Goal: Information Seeking & Learning: Compare options

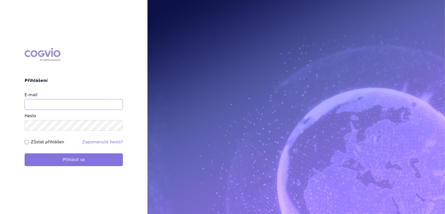
type input "veronika.damborska@vzp.cz"
click at [83, 159] on button "Přihlásit se" at bounding box center [74, 159] width 98 height 13
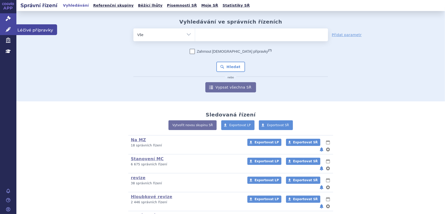
click at [11, 29] on link "Léčivé přípravky" at bounding box center [8, 29] width 16 height 11
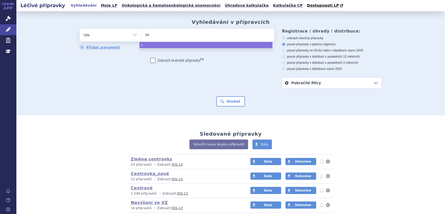
type input "xar"
type input "xare"
type input "xarel"
type input "xarelt"
type input "[MEDICAL_DATA]"
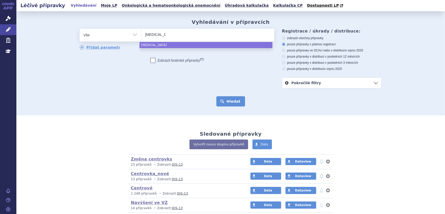
select select "[MEDICAL_DATA]"
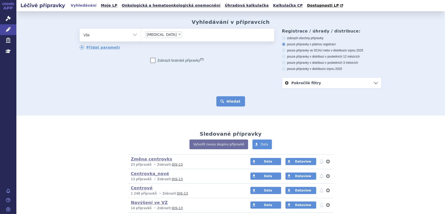
click at [236, 103] on button "Hledat" at bounding box center [230, 101] width 29 height 10
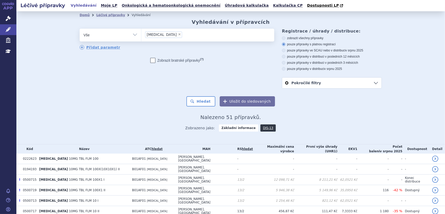
scroll to position [70, 0]
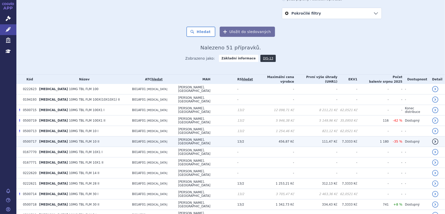
click at [193, 136] on td "Bayer AG, Leverkusen" at bounding box center [204, 141] width 59 height 10
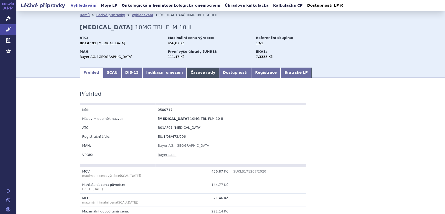
click at [190, 73] on link "Časové řady" at bounding box center [202, 73] width 32 height 10
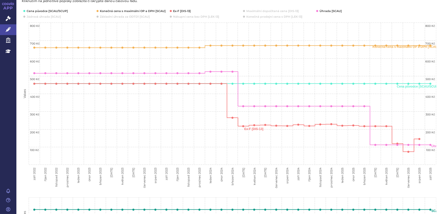
scroll to position [46, 0]
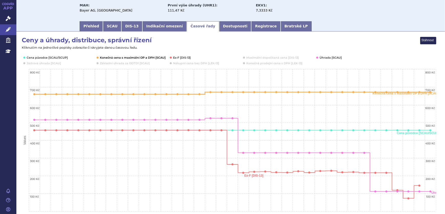
click at [108, 58] on button "Show Konečná cena s maximální OP a DPH [SCAU]" at bounding box center [132, 58] width 65 height 4
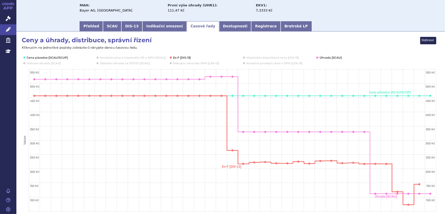
click at [173, 56] on button "Show Ex-F [DIS-13]" at bounding box center [182, 58] width 18 height 4
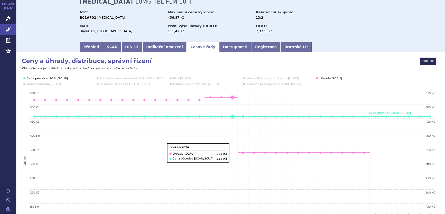
scroll to position [0, 0]
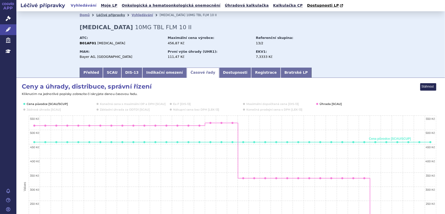
click at [105, 15] on link "Léčivé přípravky" at bounding box center [110, 15] width 29 height 4
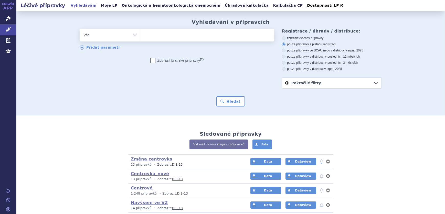
click at [150, 36] on ul at bounding box center [207, 34] width 133 height 11
click at [141, 36] on select at bounding box center [141, 34] width 0 height 13
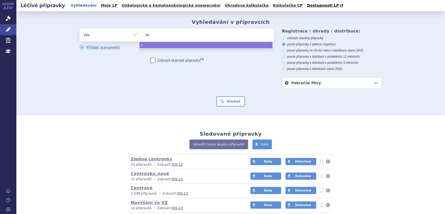
type input "xar"
type input "xare"
type input "xarel"
type input "xarelt"
type input "[MEDICAL_DATA]"
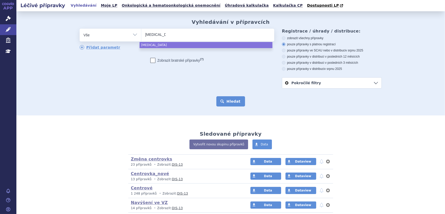
select select "[MEDICAL_DATA]"
click at [237, 99] on button "Hledat" at bounding box center [230, 101] width 29 height 10
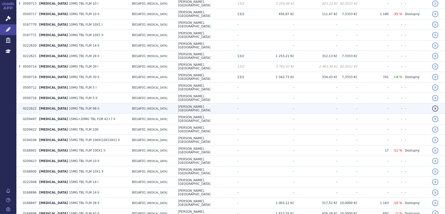
scroll to position [256, 0]
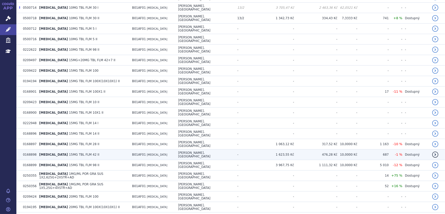
click at [150, 153] on span "[MEDICAL_DATA]" at bounding box center [157, 154] width 20 height 3
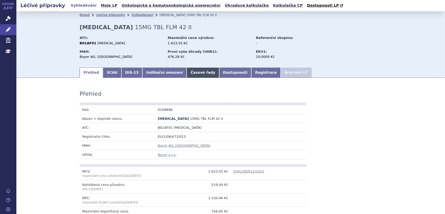
click at [192, 72] on link "Časové řady" at bounding box center [202, 73] width 32 height 10
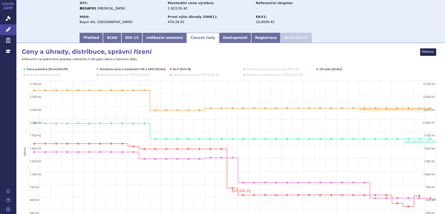
scroll to position [46, 0]
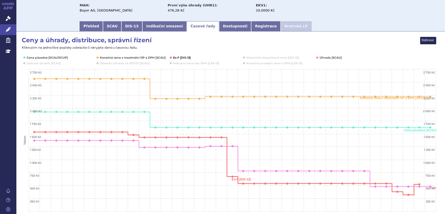
click at [180, 56] on button "Show Ex-F [DIS-13]" at bounding box center [182, 58] width 18 height 4
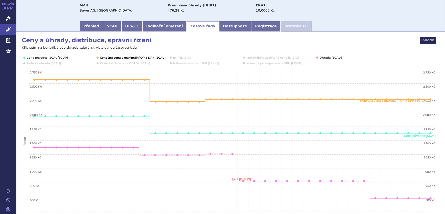
click at [132, 57] on button "Show Konečná cena s maximální OP a DPH [SCAU]" at bounding box center [132, 58] width 65 height 4
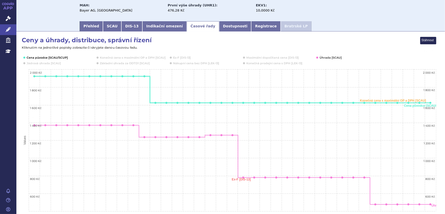
click at [46, 58] on button "Show Cena původce [SCAU/SCUP]" at bounding box center [47, 58] width 40 height 4
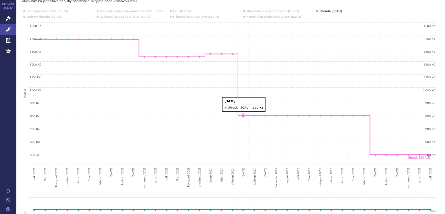
scroll to position [0, 0]
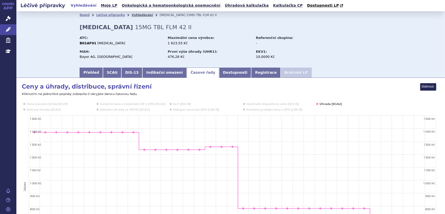
click at [131, 17] on link "Vyhledávání" at bounding box center [141, 15] width 21 height 4
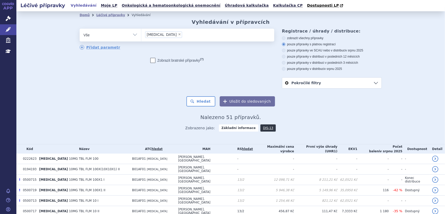
click at [178, 34] on span "×" at bounding box center [179, 34] width 3 height 3
click at [141, 34] on select "[MEDICAL_DATA]" at bounding box center [141, 34] width 0 height 13
select select
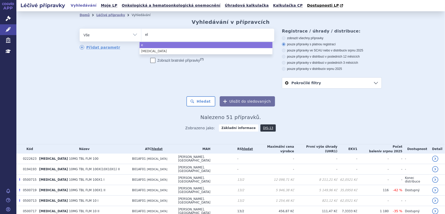
type input "eli"
type input "eliqu"
type input "eliqui"
type input "[MEDICAL_DATA]"
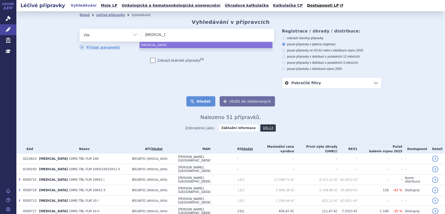
select select "[MEDICAL_DATA]"
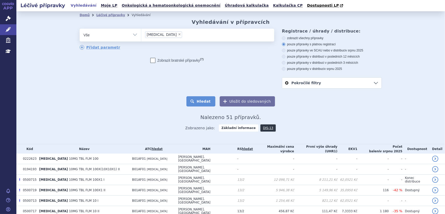
click at [201, 103] on button "Hledat" at bounding box center [200, 101] width 29 height 10
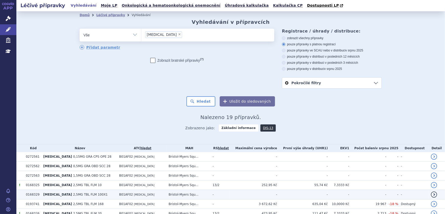
scroll to position [23, 0]
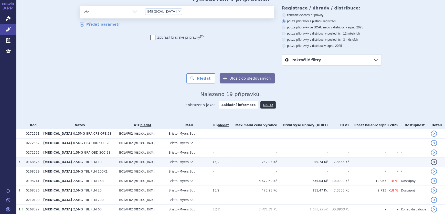
click at [227, 162] on td "13/2" at bounding box center [219, 161] width 19 height 9
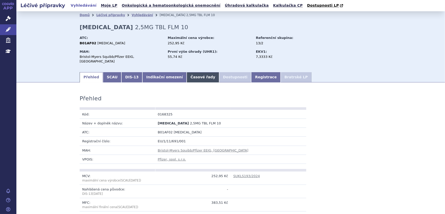
click at [186, 73] on link "Časové řady" at bounding box center [202, 77] width 32 height 10
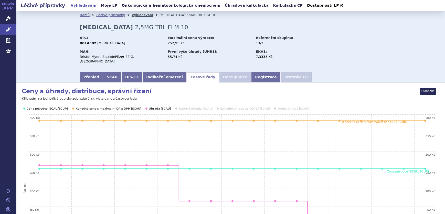
click at [134, 16] on link "Vyhledávání" at bounding box center [141, 15] width 21 height 4
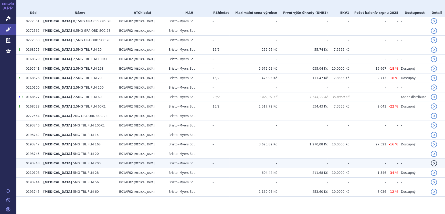
scroll to position [138, 0]
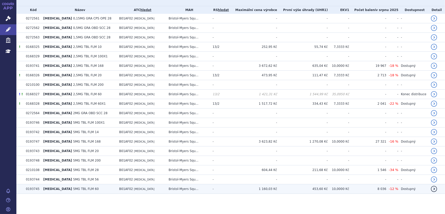
click at [93, 189] on td "ELIQUIS 5MG TBL FLM 60" at bounding box center [79, 188] width 76 height 9
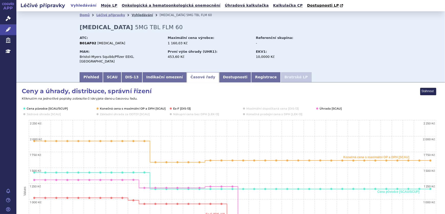
click at [134, 15] on link "Vyhledávání" at bounding box center [141, 15] width 21 height 4
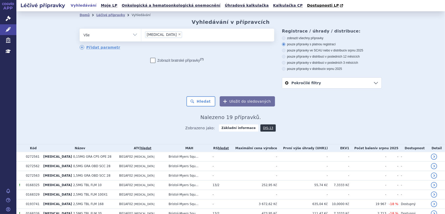
click at [178, 36] on span "×" at bounding box center [179, 34] width 3 height 3
click at [141, 36] on select "eliquis" at bounding box center [141, 34] width 0 height 13
select select
type input "xa"
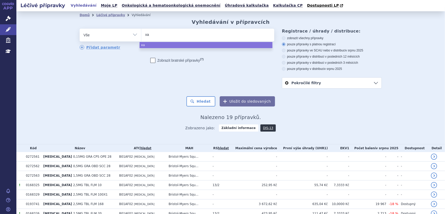
type input "xar"
type input "xare"
type input "xarelt"
type input "xarelto"
select select "xarelto"
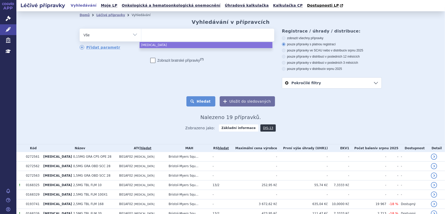
click at [198, 101] on button "Hledat" at bounding box center [200, 101] width 29 height 10
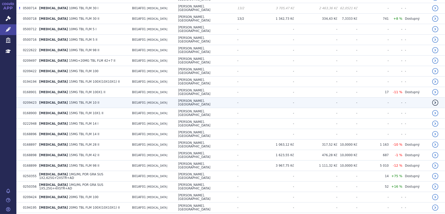
scroll to position [256, 0]
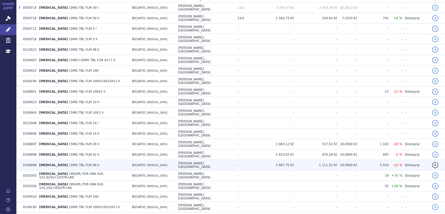
click at [172, 160] on td "B01AF01 [MEDICAL_DATA]" at bounding box center [152, 165] width 46 height 10
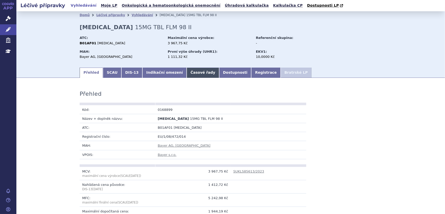
click at [188, 76] on link "Časové řady" at bounding box center [202, 73] width 32 height 10
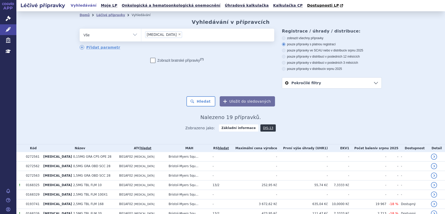
select select
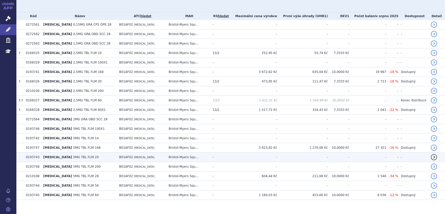
scroll to position [138, 0]
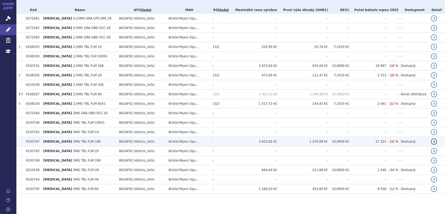
click at [152, 141] on td "B01AF02 [MEDICAL_DATA]" at bounding box center [140, 141] width 49 height 9
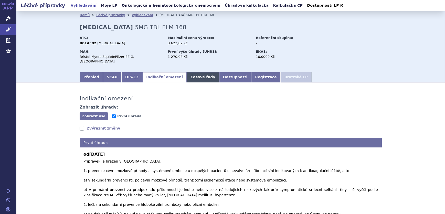
click at [191, 74] on link "Časové řady" at bounding box center [202, 77] width 32 height 10
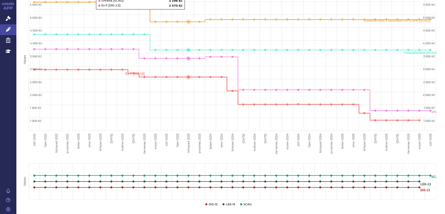
scroll to position [139, 0]
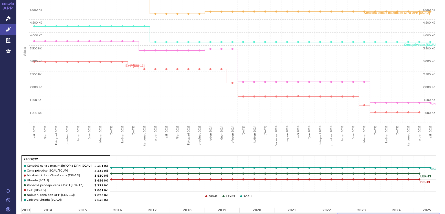
drag, startPoint x: 22, startPoint y: 141, endPoint x: 23, endPoint y: 138, distance: 3.5
click at [22, 141] on rect "Interactive chart" at bounding box center [228, 48] width 414 height 200
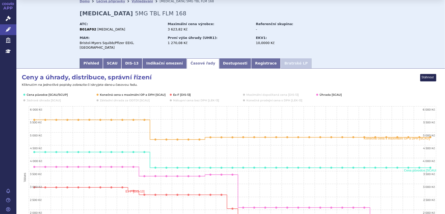
scroll to position [0, 0]
